Goal: Task Accomplishment & Management: Complete application form

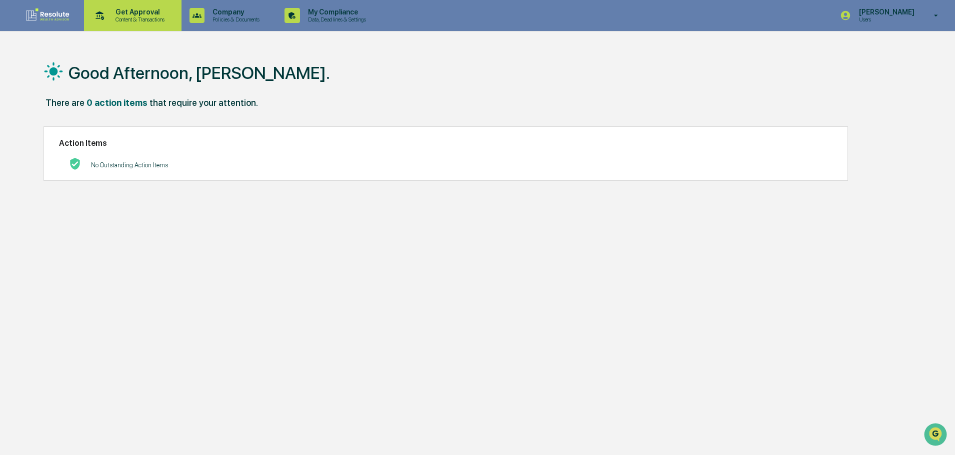
click at [142, 15] on p "Get Approval" at bounding box center [138, 12] width 62 height 8
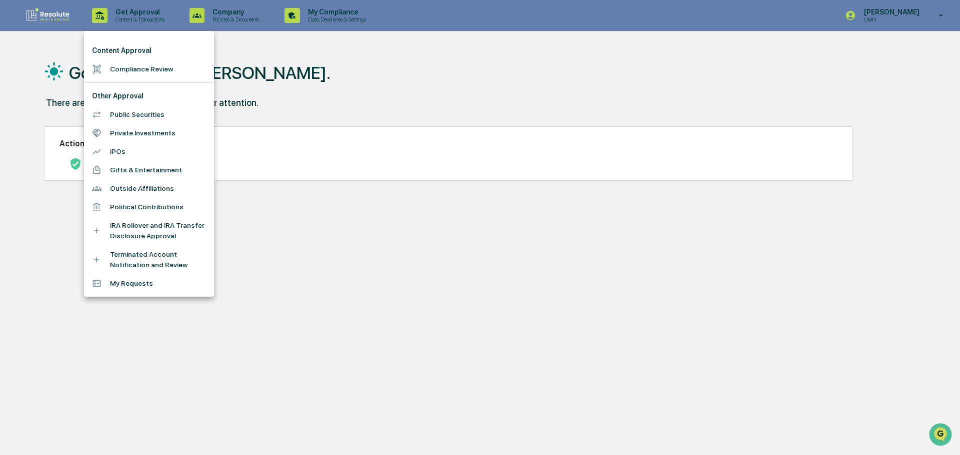
click at [138, 71] on li "Compliance Review" at bounding box center [149, 69] width 130 height 18
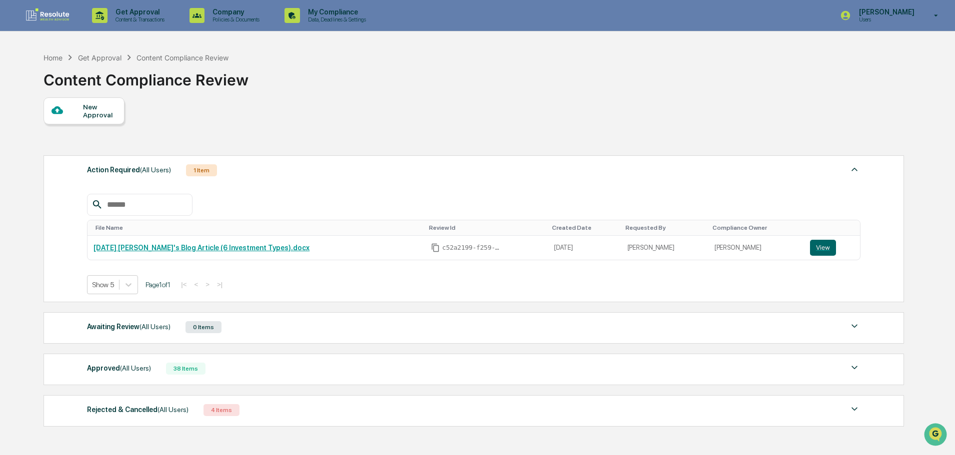
click at [112, 369] on div "Approved (All Users)" at bounding box center [119, 368] width 64 height 13
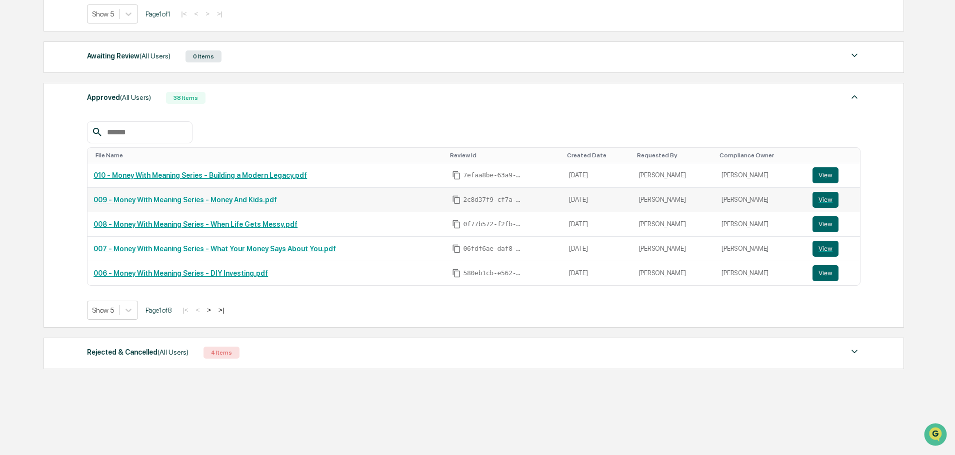
scroll to position [275, 0]
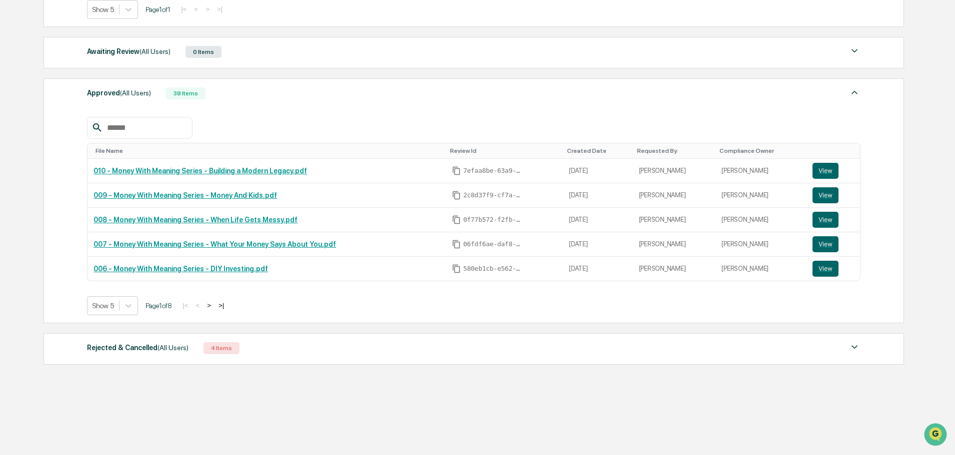
click at [214, 304] on button ">" at bounding box center [209, 305] width 10 height 8
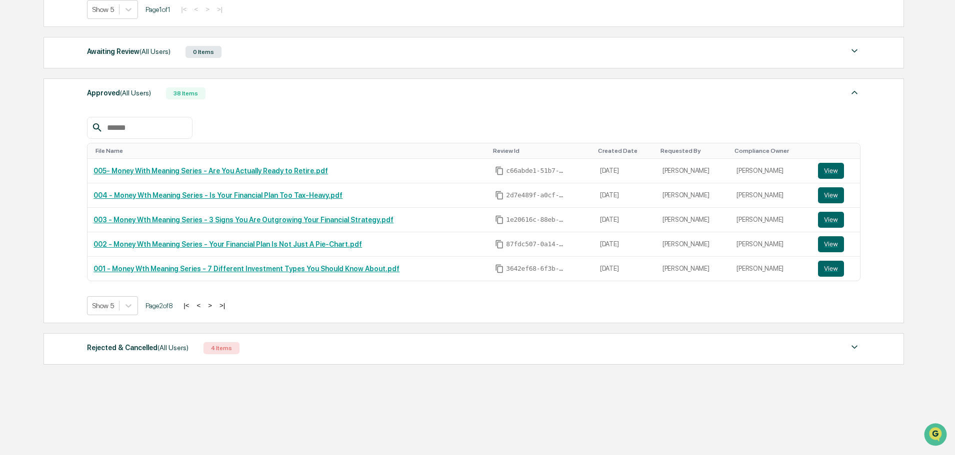
click at [215, 304] on button ">" at bounding box center [210, 305] width 10 height 8
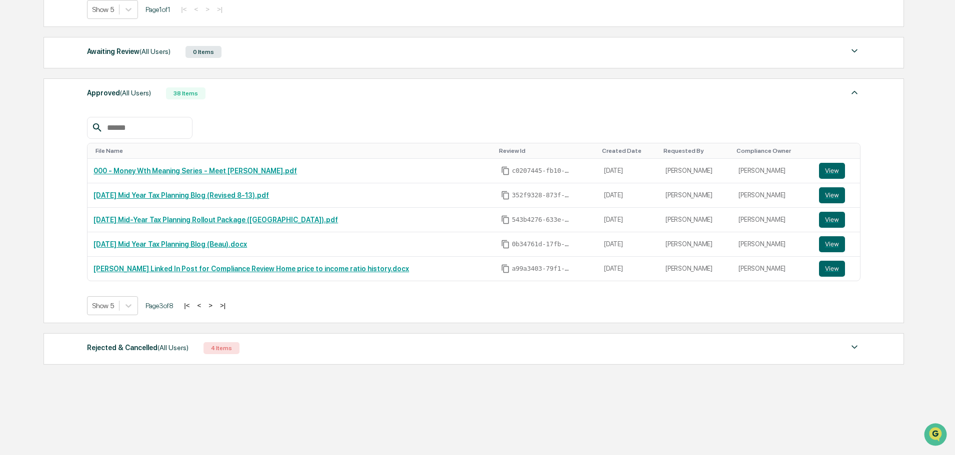
click at [204, 304] on button "<" at bounding box center [199, 305] width 10 height 8
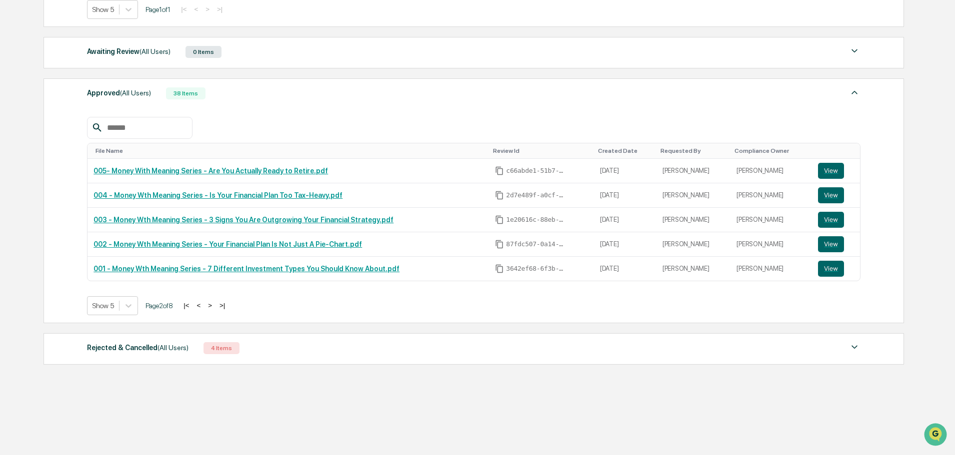
click at [203, 304] on button "<" at bounding box center [198, 305] width 10 height 8
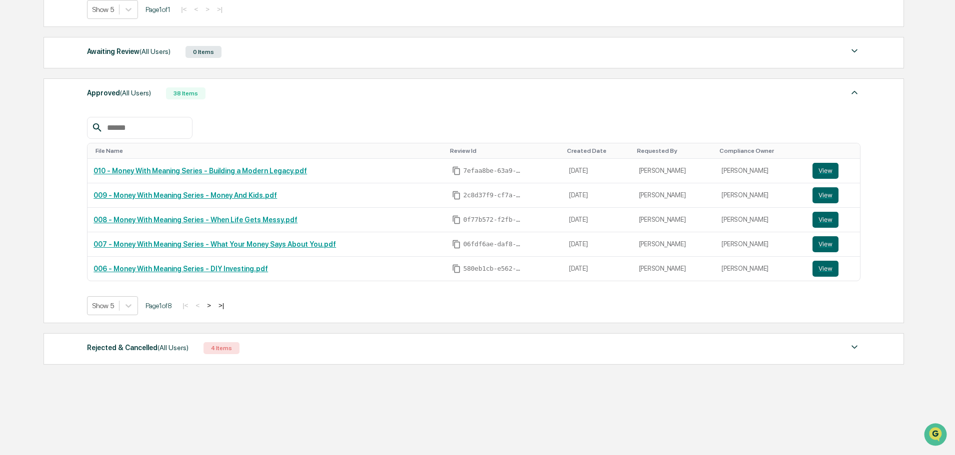
click at [212, 307] on button ">" at bounding box center [209, 305] width 10 height 8
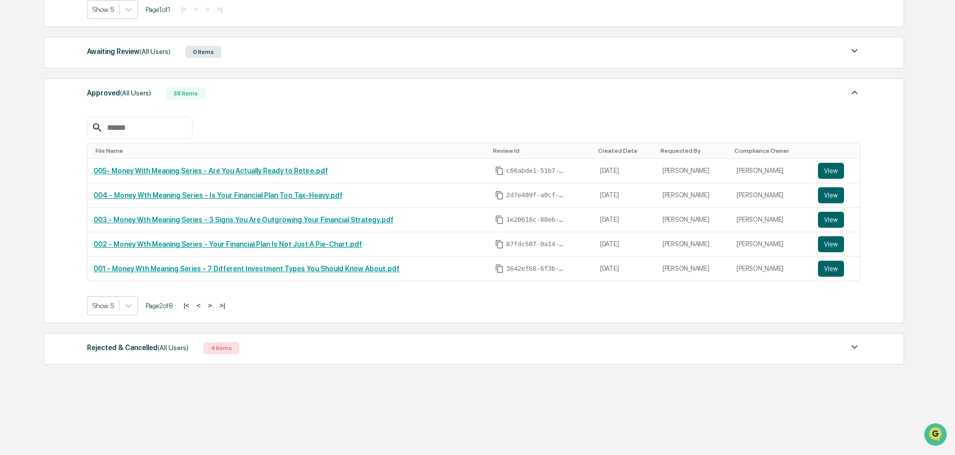
click at [212, 307] on button ">" at bounding box center [210, 305] width 10 height 8
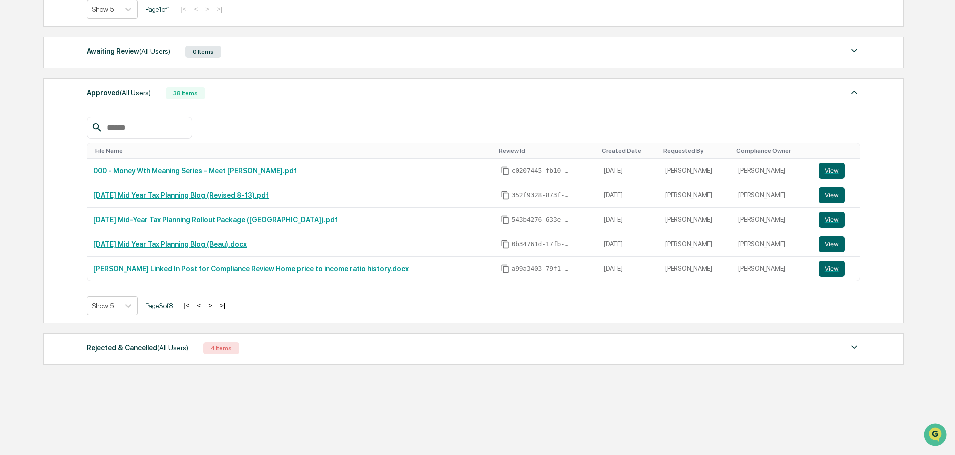
click at [212, 307] on button ">" at bounding box center [210, 305] width 10 height 8
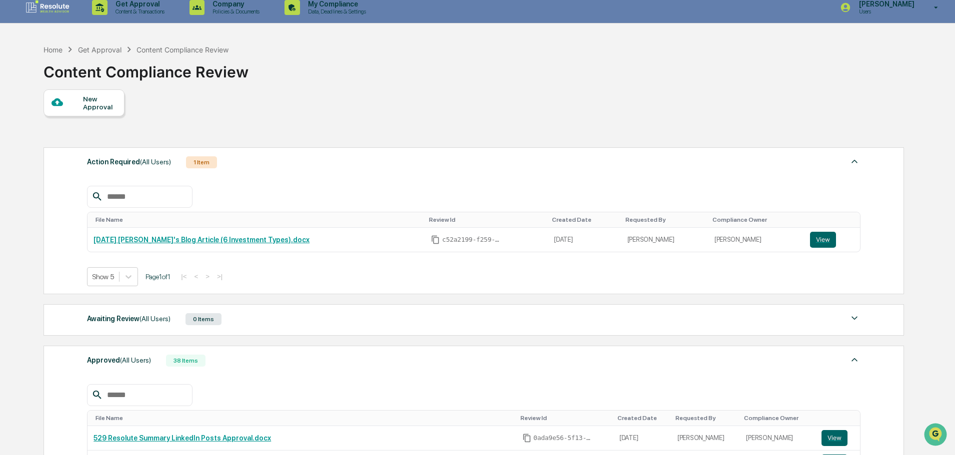
scroll to position [0, 0]
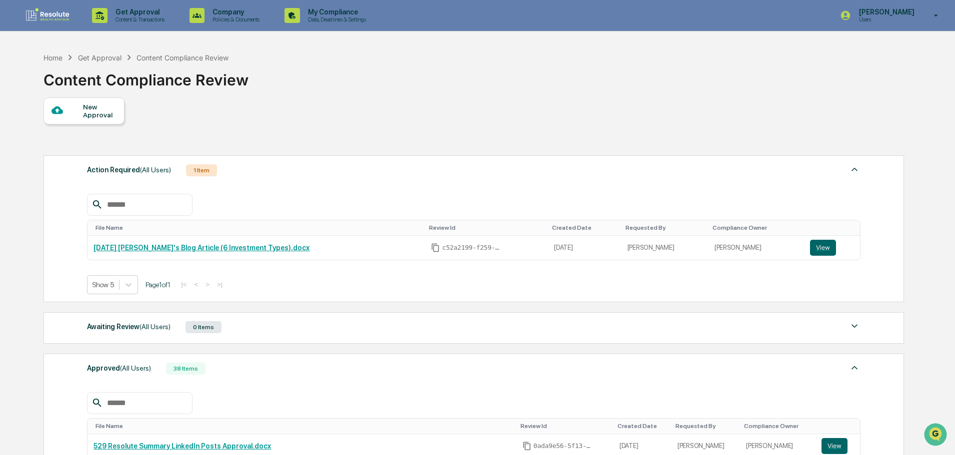
click at [83, 104] on div "New Approval" at bounding box center [99, 111] width 33 height 16
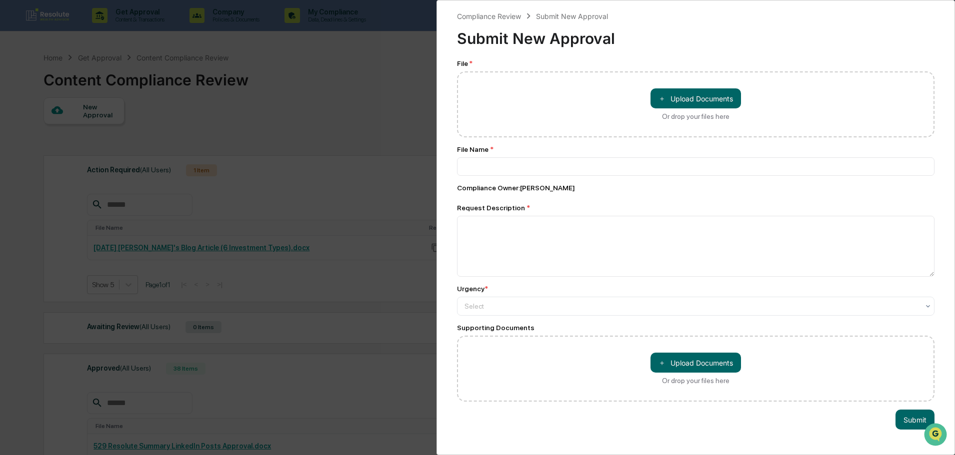
click at [522, 108] on div "＋ Upload Documents Or drop your files here" at bounding box center [695, 104] width 477 height 66
click at [696, 95] on button "＋ Upload Documents" at bounding box center [695, 98] width 90 height 20
type input "**********"
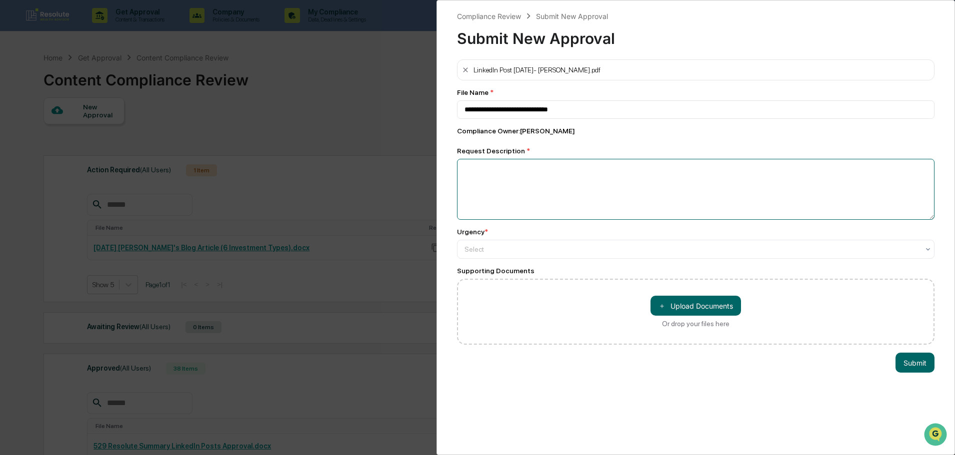
click at [523, 176] on textarea at bounding box center [695, 189] width 477 height 61
click at [343, 72] on div "**********" at bounding box center [477, 227] width 955 height 455
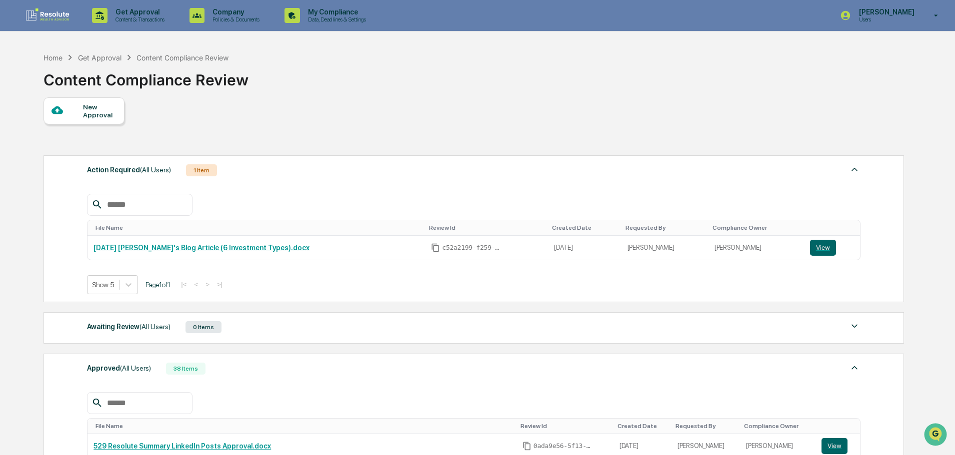
click at [87, 115] on div "New Approval" at bounding box center [99, 111] width 33 height 16
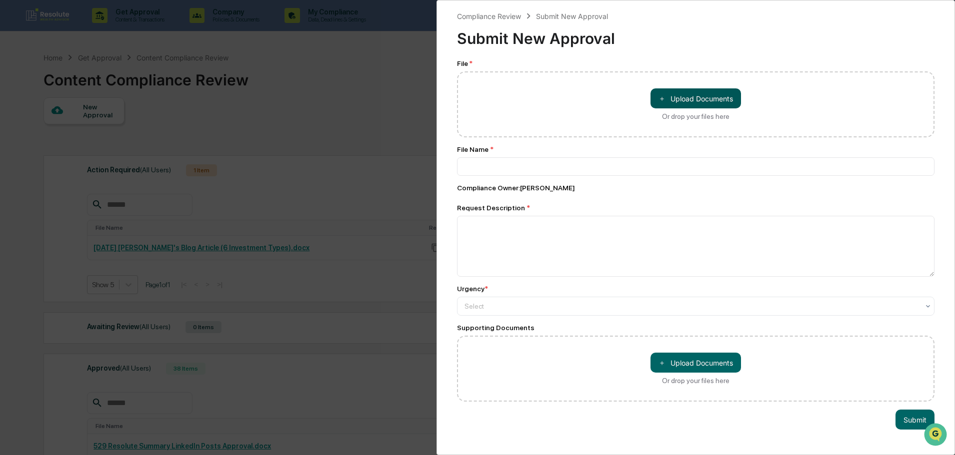
click at [697, 107] on button "＋ Upload Documents" at bounding box center [695, 98] width 90 height 20
type input "**********"
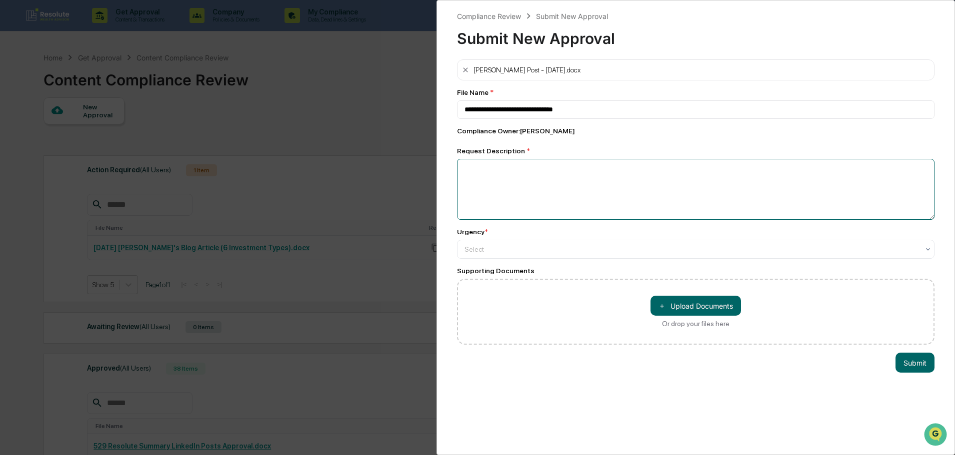
click at [477, 174] on textarea at bounding box center [695, 189] width 477 height 61
type textarea "**********"
click at [484, 249] on div at bounding box center [691, 249] width 454 height 10
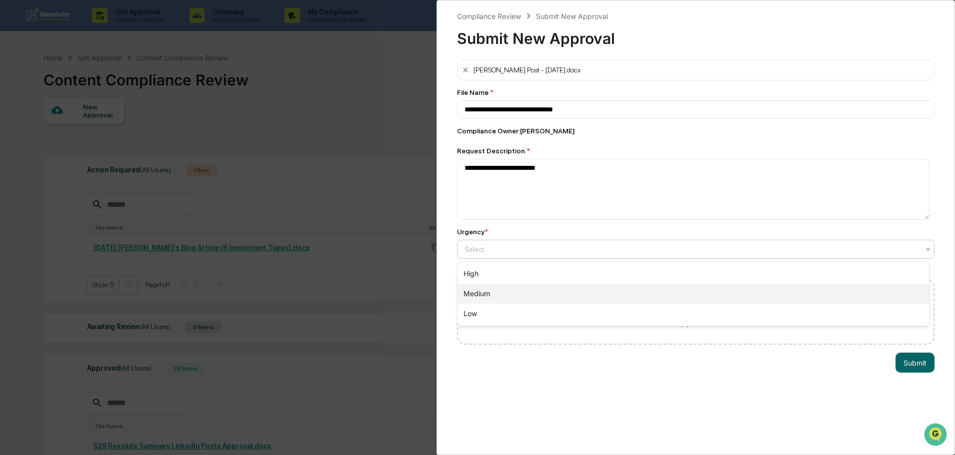
click at [480, 287] on div "Medium" at bounding box center [692, 294] width 471 height 20
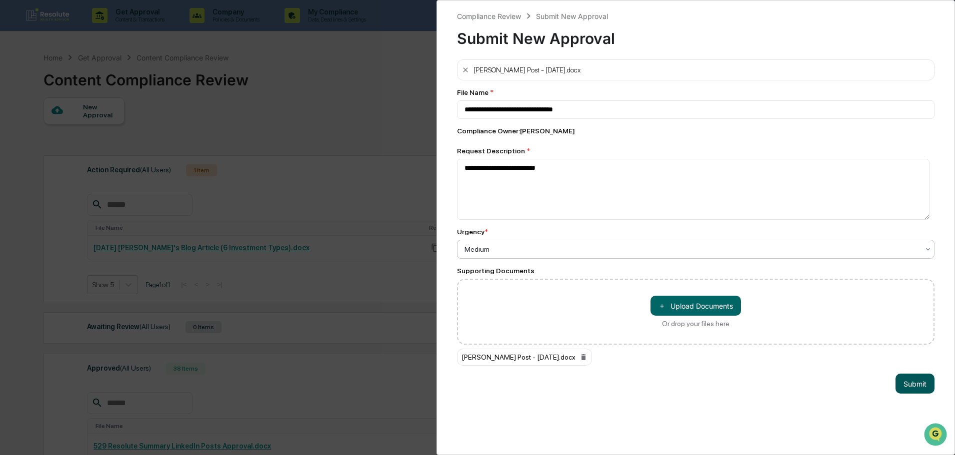
click at [913, 385] on button "Submit" at bounding box center [914, 384] width 39 height 20
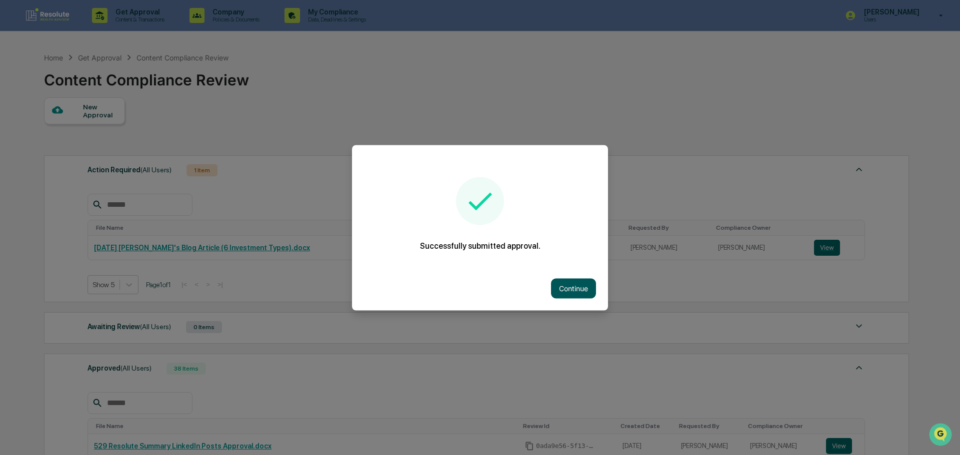
click at [567, 287] on button "Continue" at bounding box center [573, 288] width 45 height 20
